Goal: Transaction & Acquisition: Download file/media

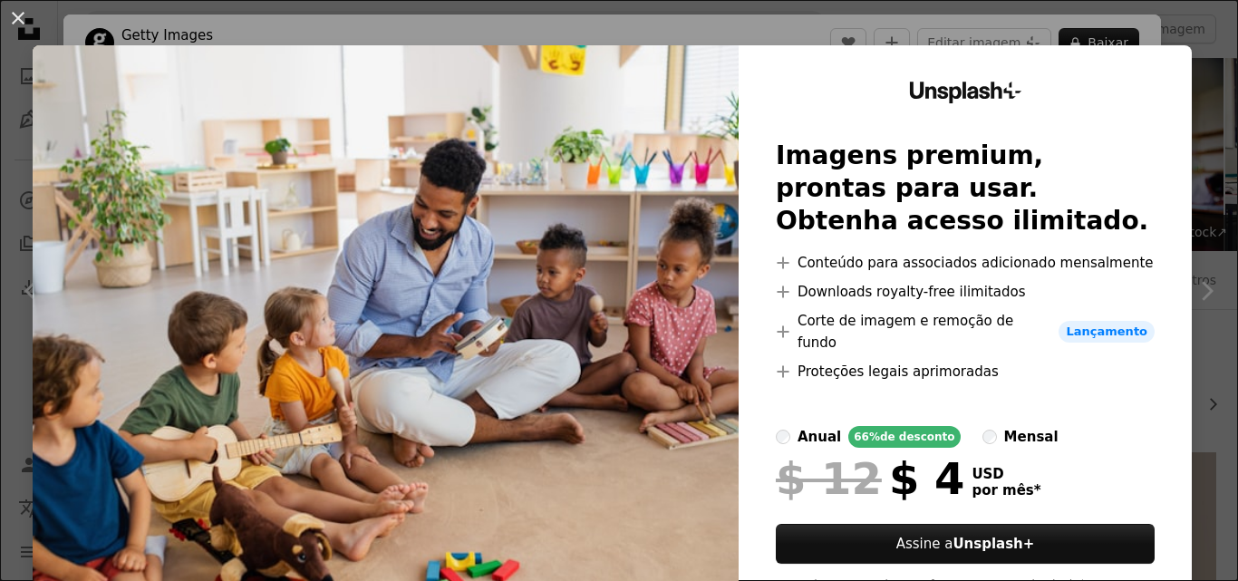
scroll to position [635, 0]
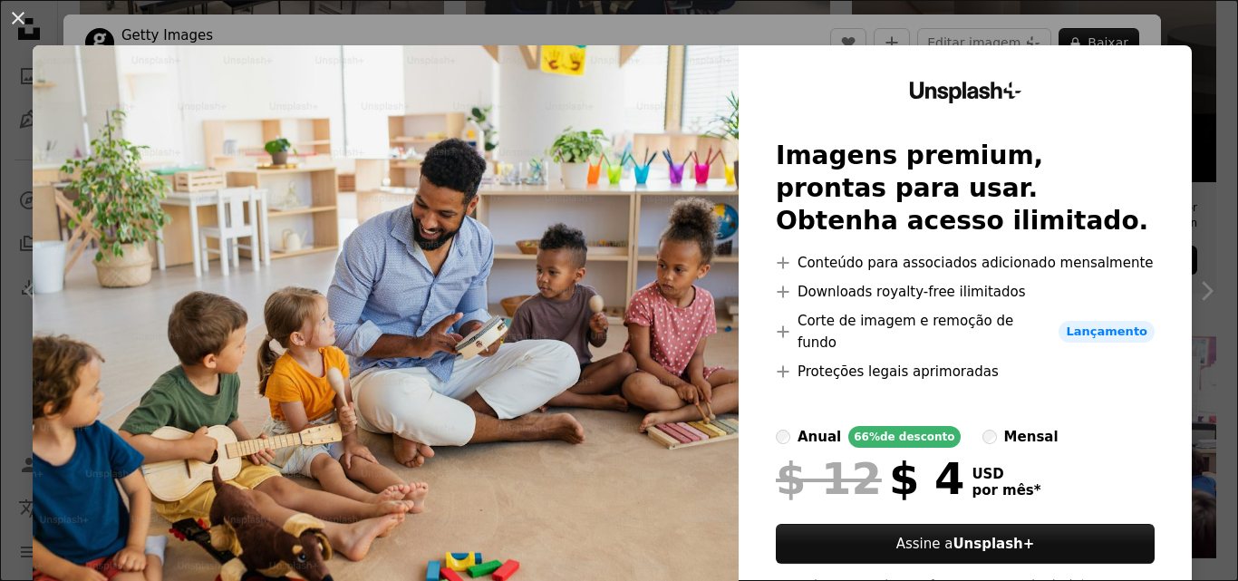
click at [510, 471] on img at bounding box center [386, 351] width 706 height 613
click at [471, 192] on img at bounding box center [386, 351] width 706 height 613
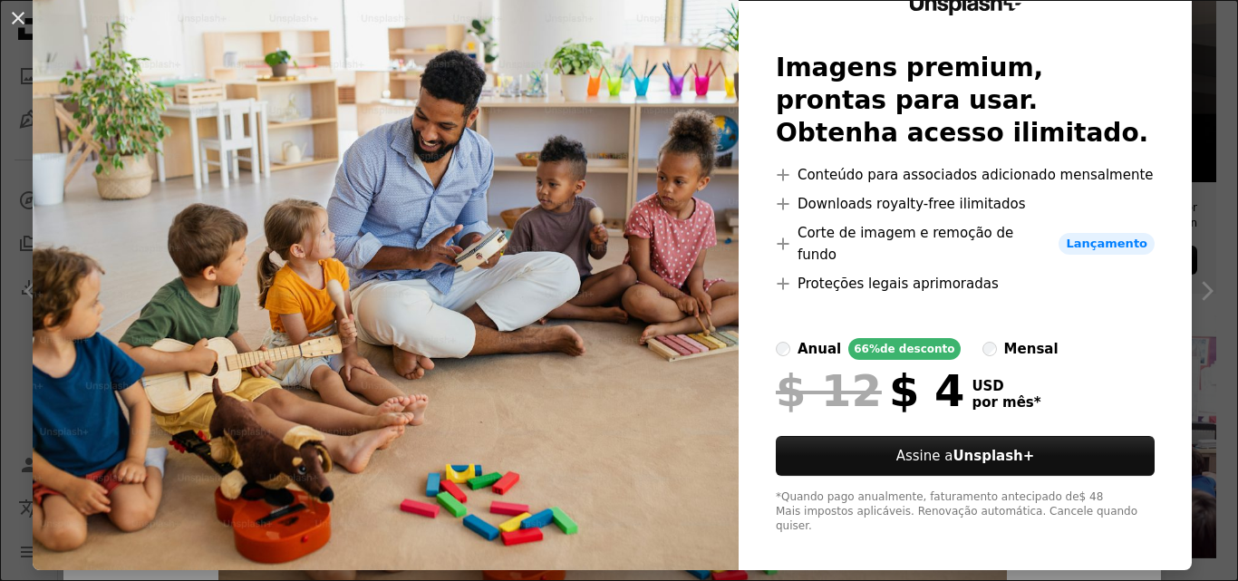
scroll to position [88, 0]
click at [22, 22] on button "An X shape" at bounding box center [18, 18] width 22 height 22
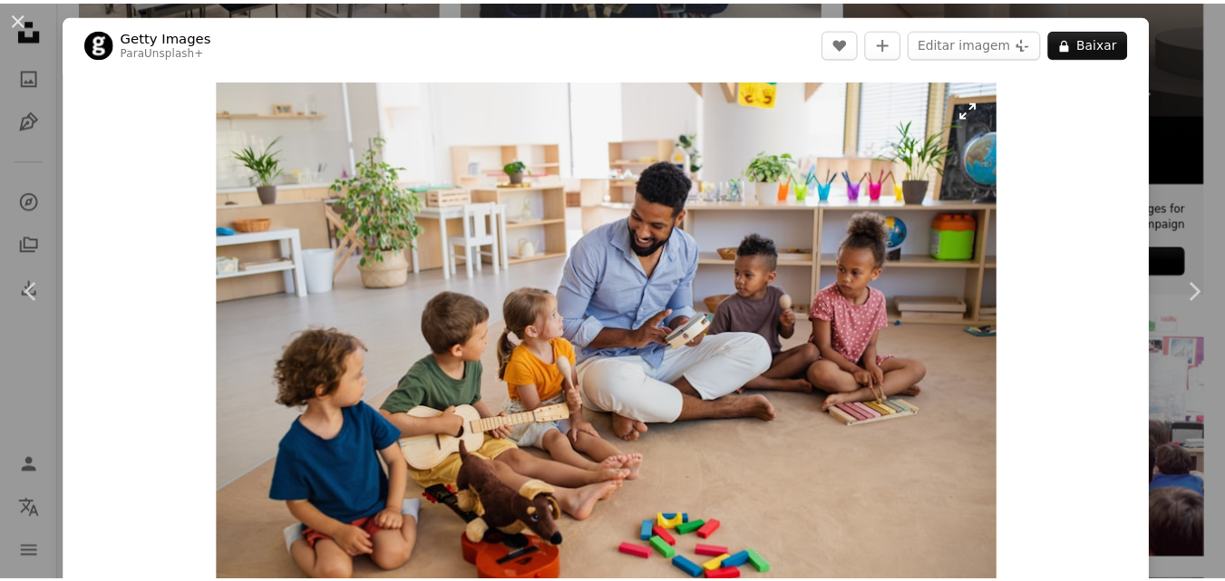
scroll to position [91, 0]
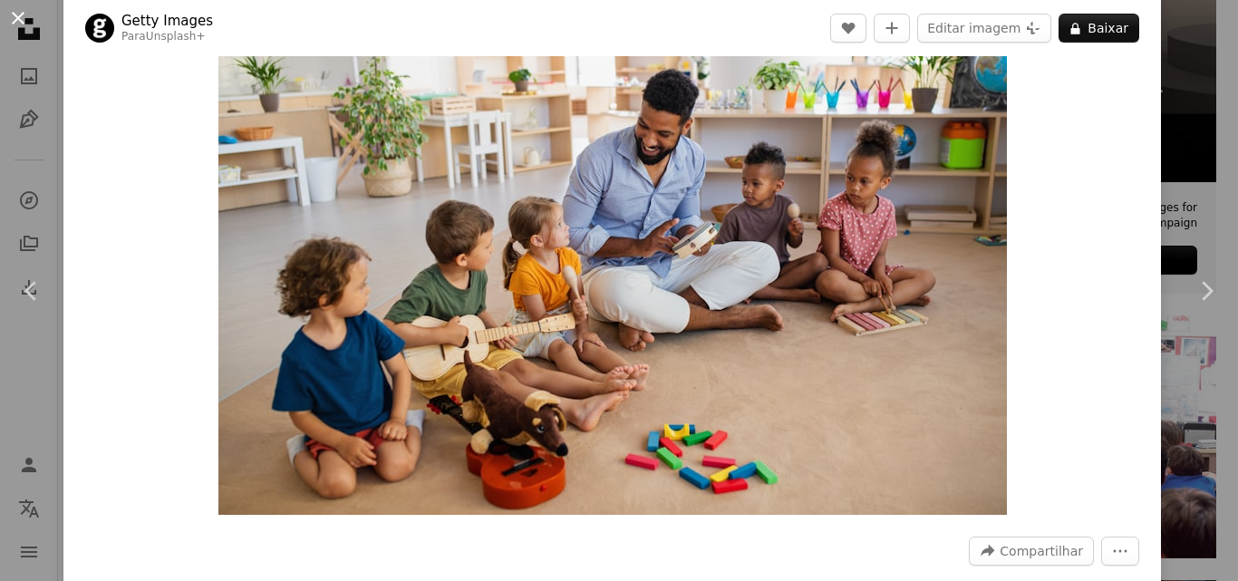
click at [13, 18] on button "An X shape" at bounding box center [18, 18] width 22 height 22
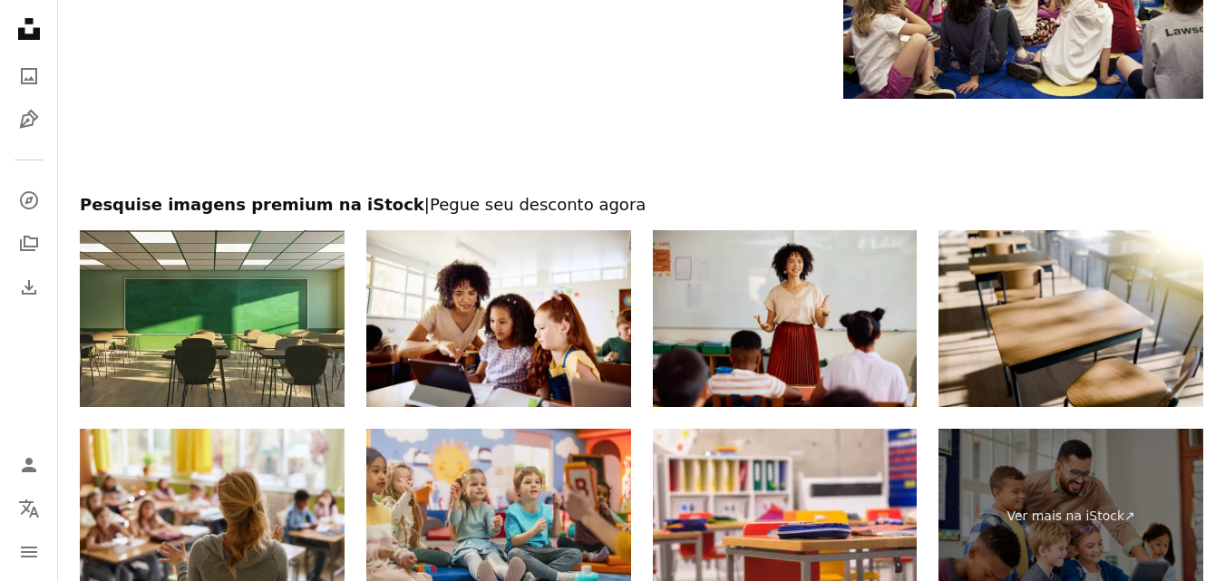
scroll to position [2231, 0]
